Goal: Find contact information: Find contact information

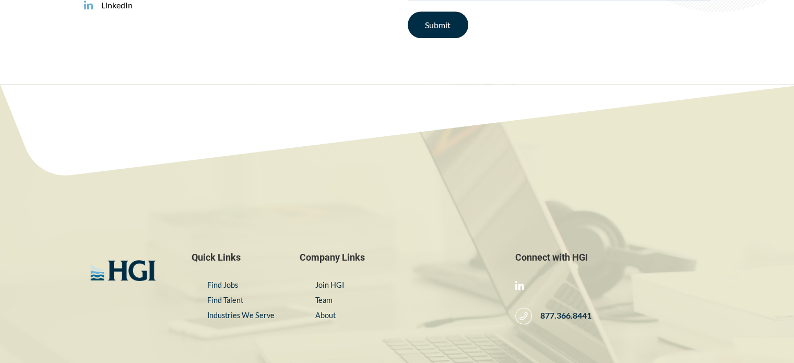
scroll to position [597, 0]
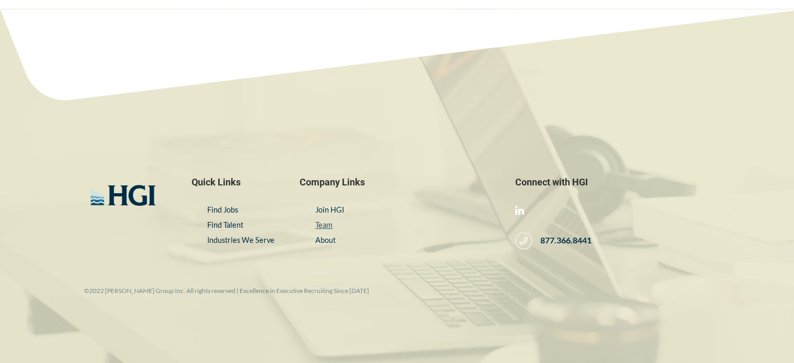
click at [327, 227] on link "Team" at bounding box center [323, 224] width 17 height 9
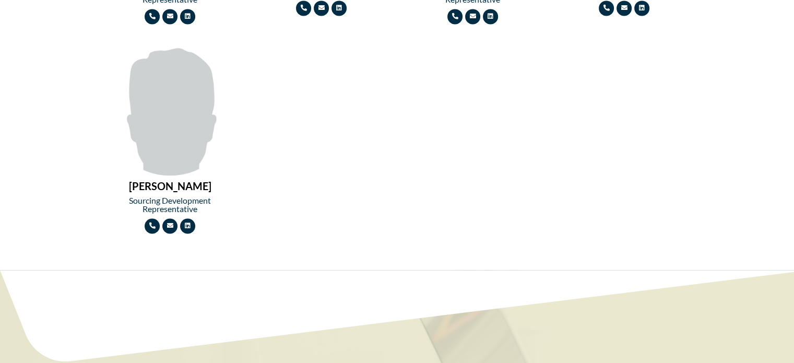
scroll to position [1514, 0]
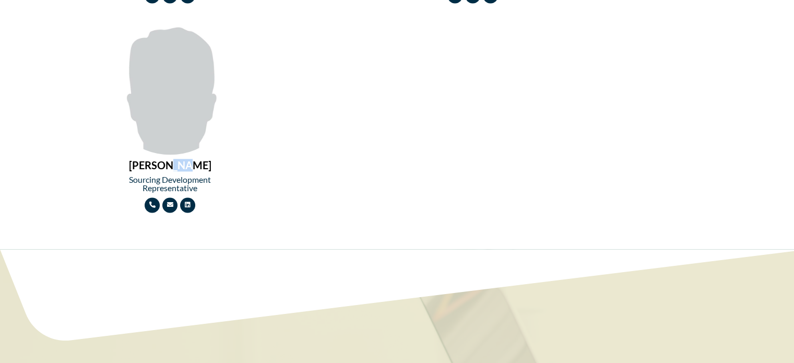
drag, startPoint x: 174, startPoint y: 165, endPoint x: 198, endPoint y: 164, distance: 24.5
click at [198, 164] on h2 "TYLER MOORES" at bounding box center [170, 165] width 130 height 10
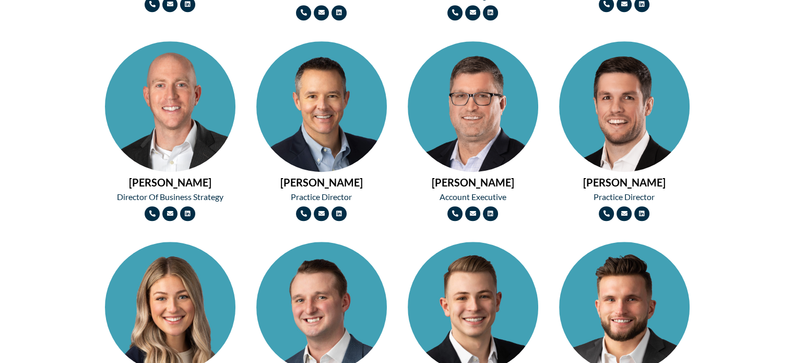
scroll to position [522, 0]
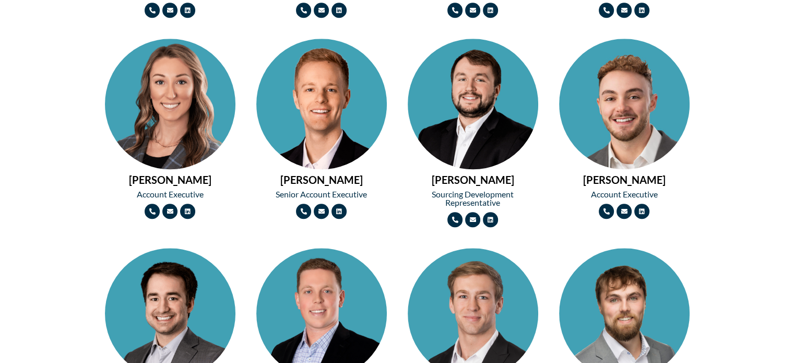
scroll to position [1253, 0]
